Goal: Find contact information: Find contact information

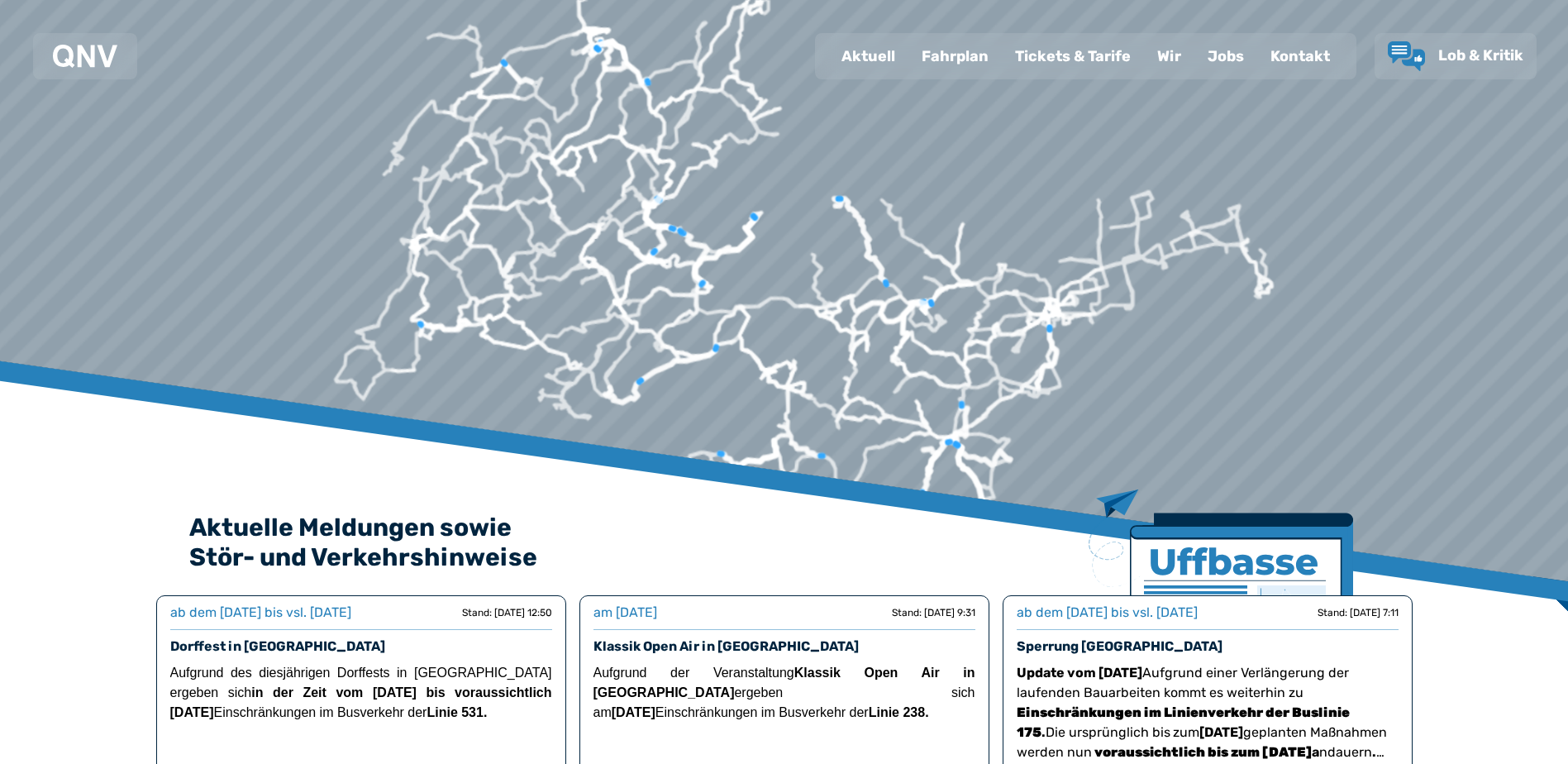
click at [1176, 61] on div "Wir" at bounding box center [1170, 56] width 51 height 43
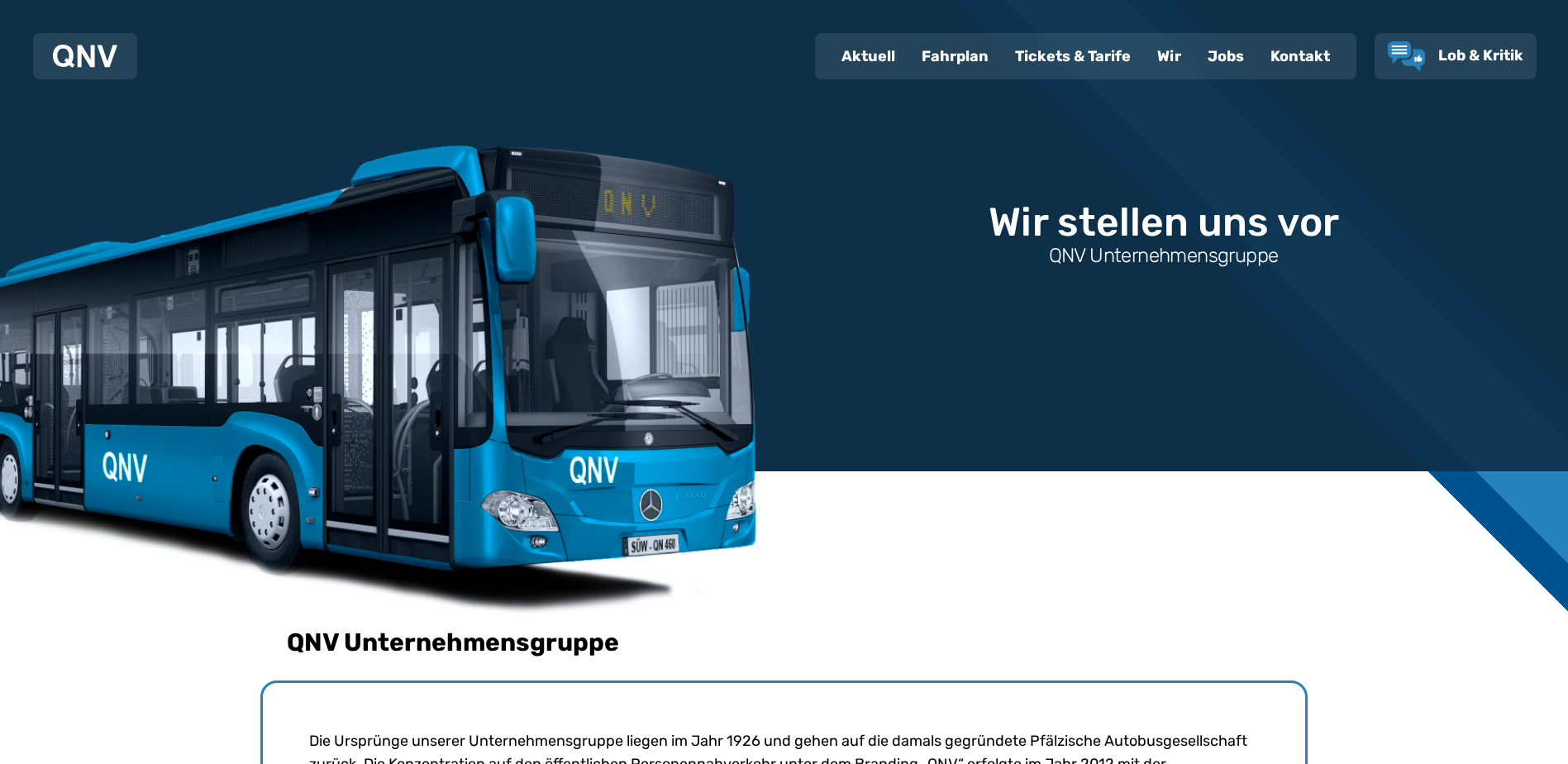
click at [1278, 46] on div "Kontakt" at bounding box center [1301, 56] width 86 height 43
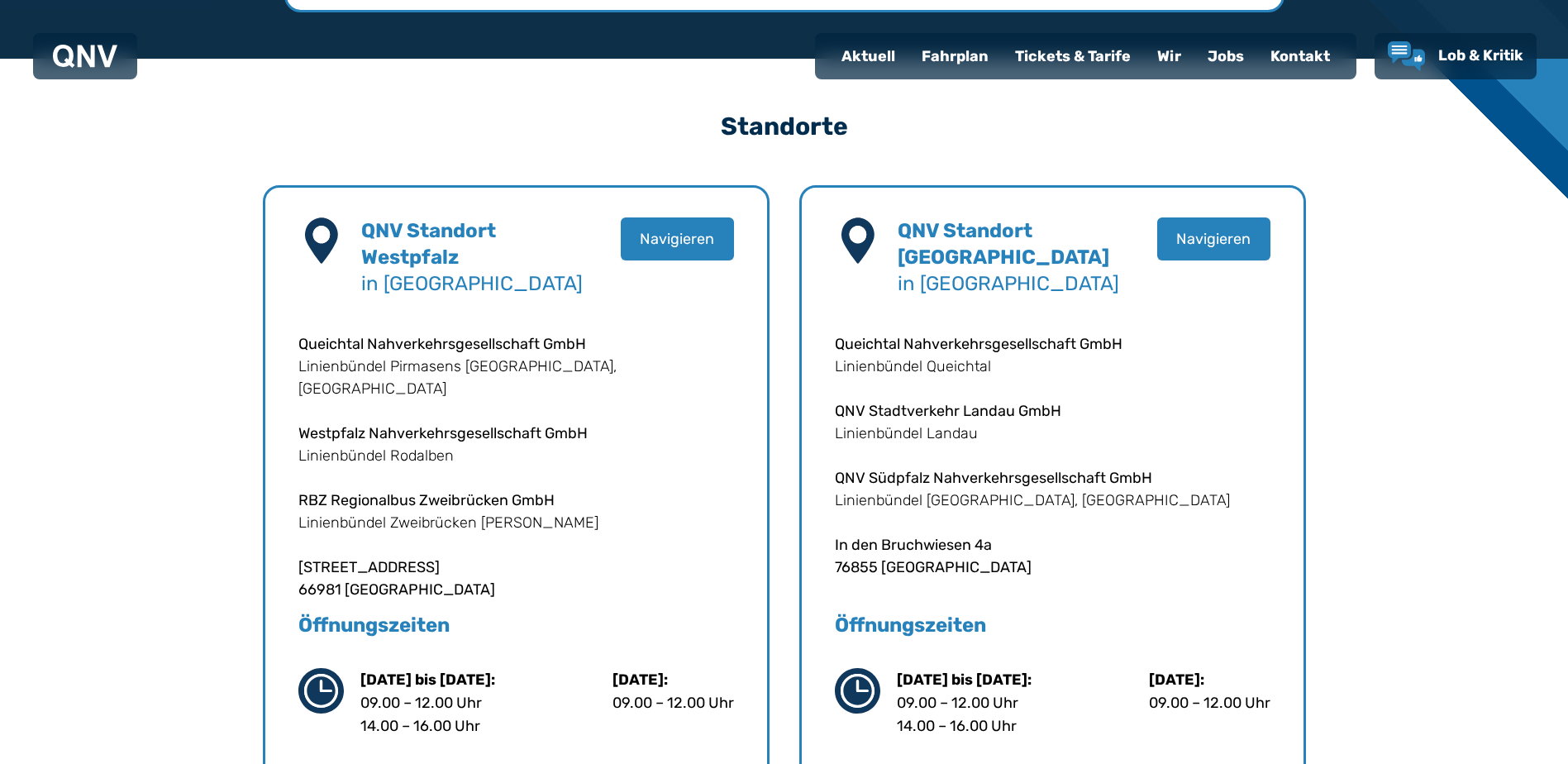
scroll to position [413, 0]
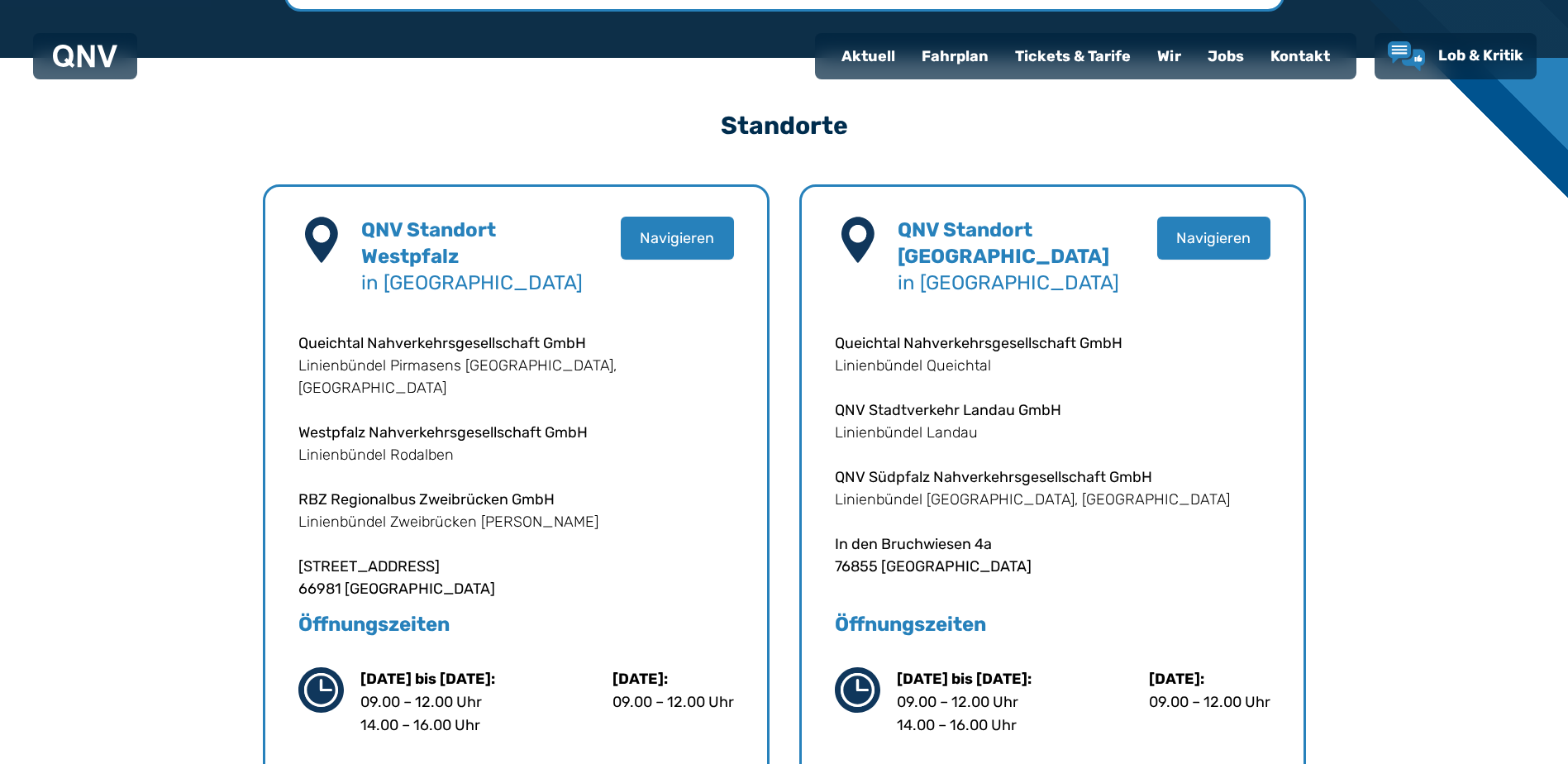
click at [1211, 53] on div "Jobs" at bounding box center [1225, 56] width 63 height 43
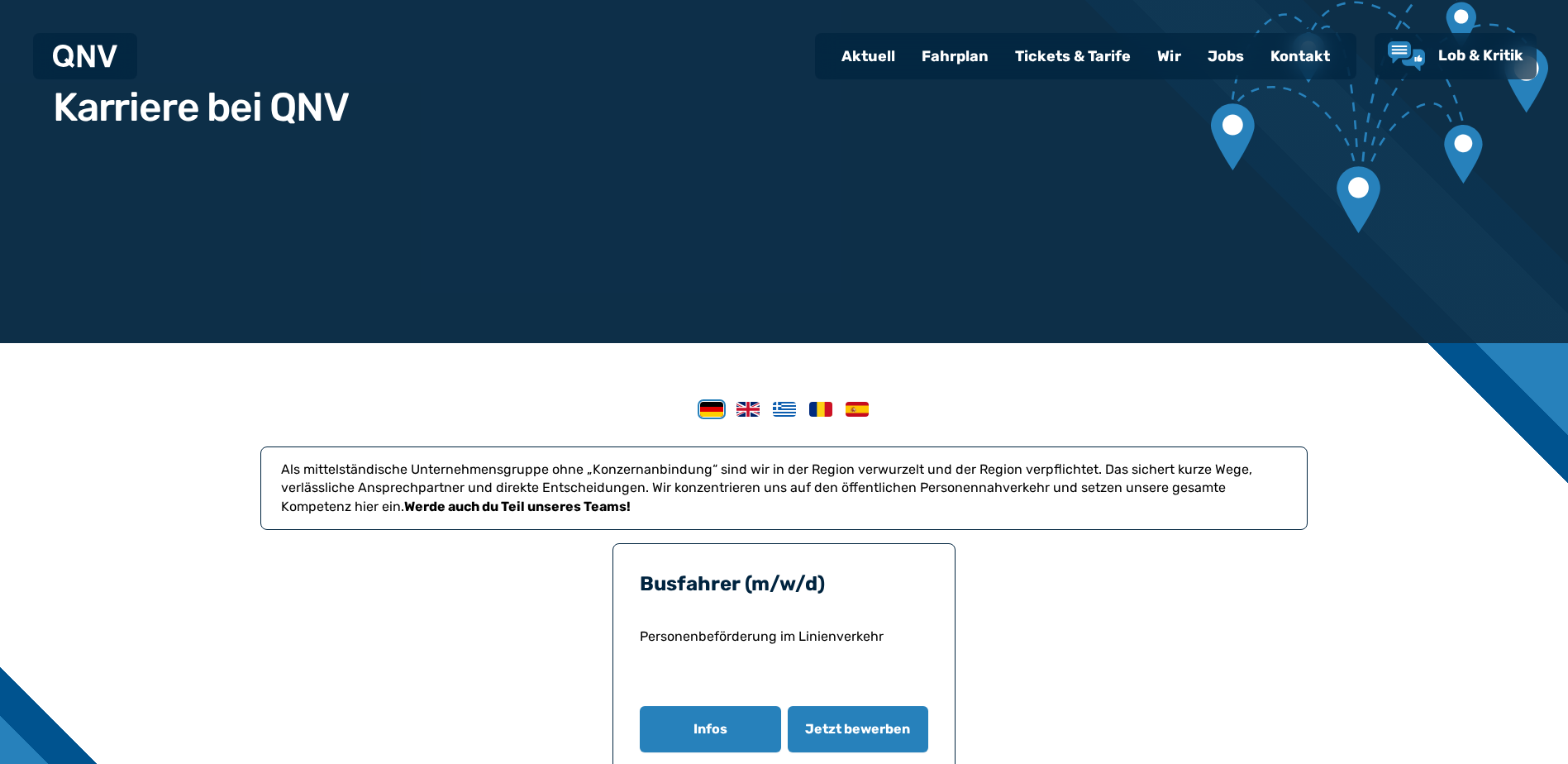
scroll to position [331, 0]
